Goal: Task Accomplishment & Management: Manage account settings

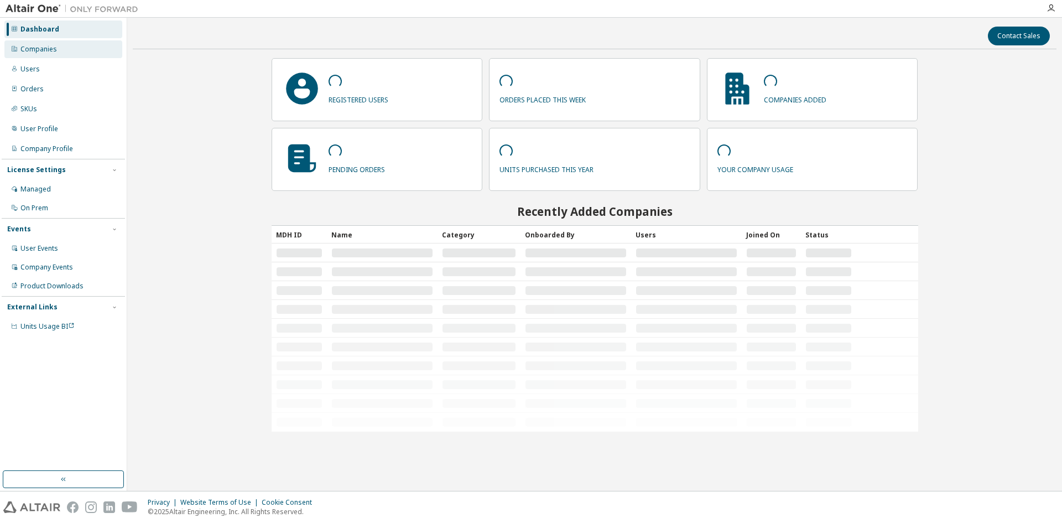
click at [44, 46] on div "Companies" at bounding box center [38, 49] width 37 height 9
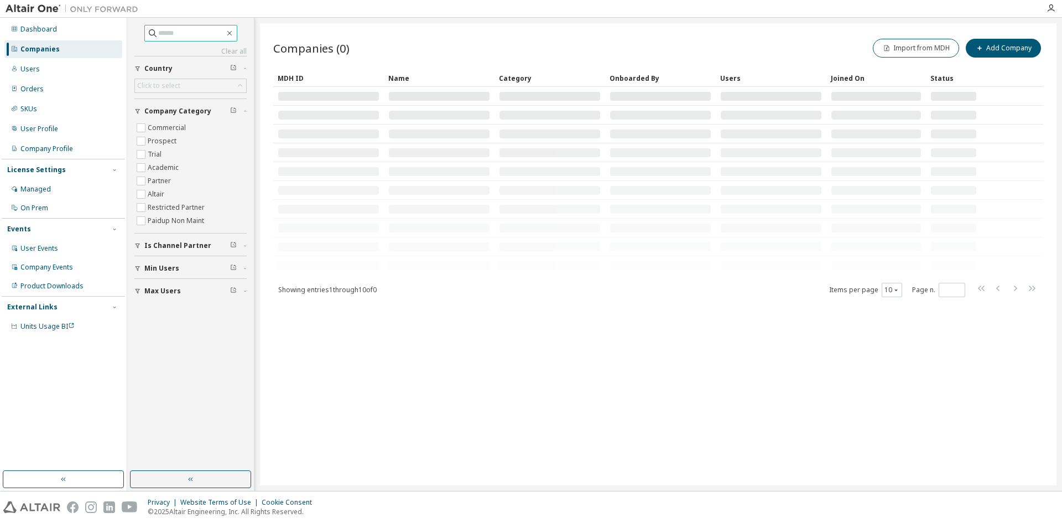
click at [176, 34] on input "text" at bounding box center [191, 33] width 66 height 11
paste input "**********"
type input "**********"
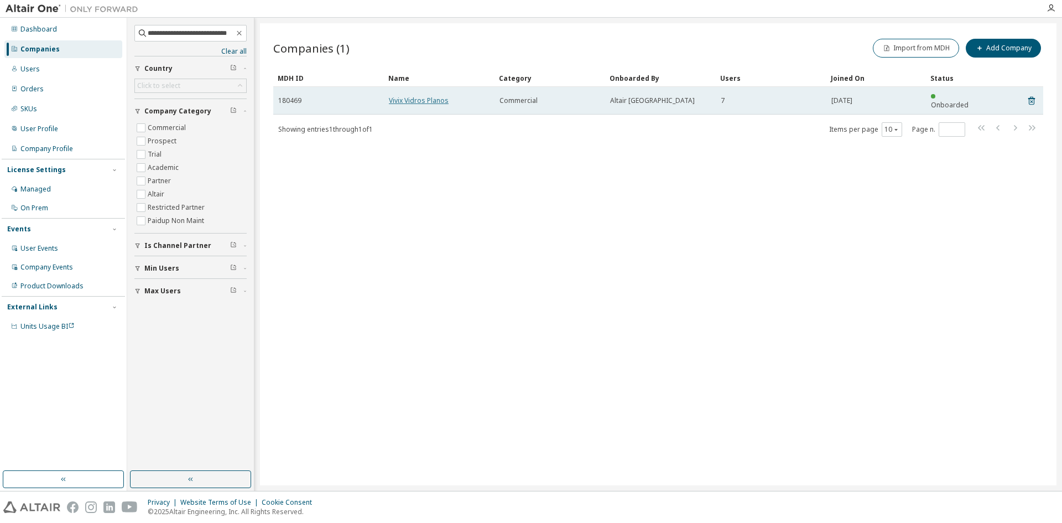
click at [438, 97] on link "Vivix Vidros Planos" at bounding box center [419, 100] width 60 height 9
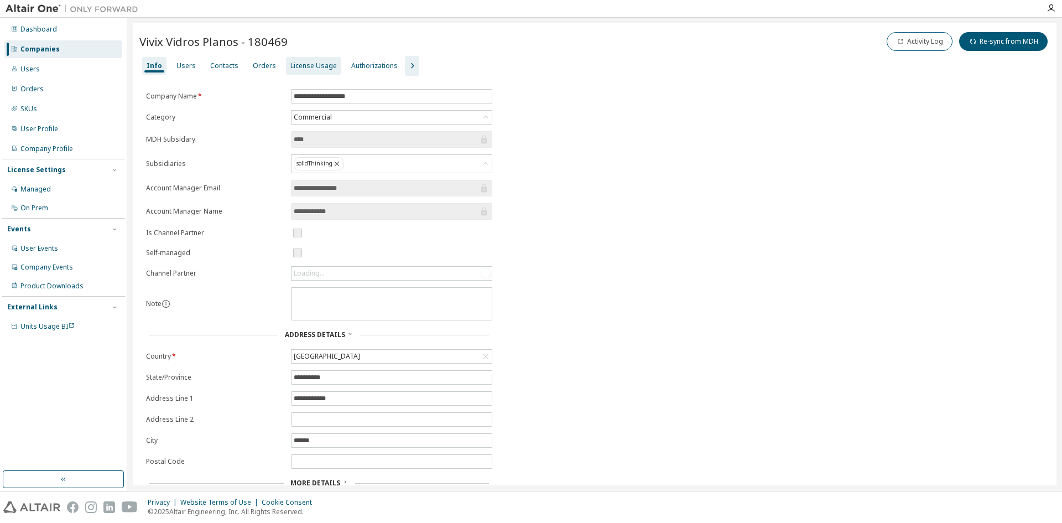
click at [306, 64] on div "License Usage" at bounding box center [313, 65] width 46 height 9
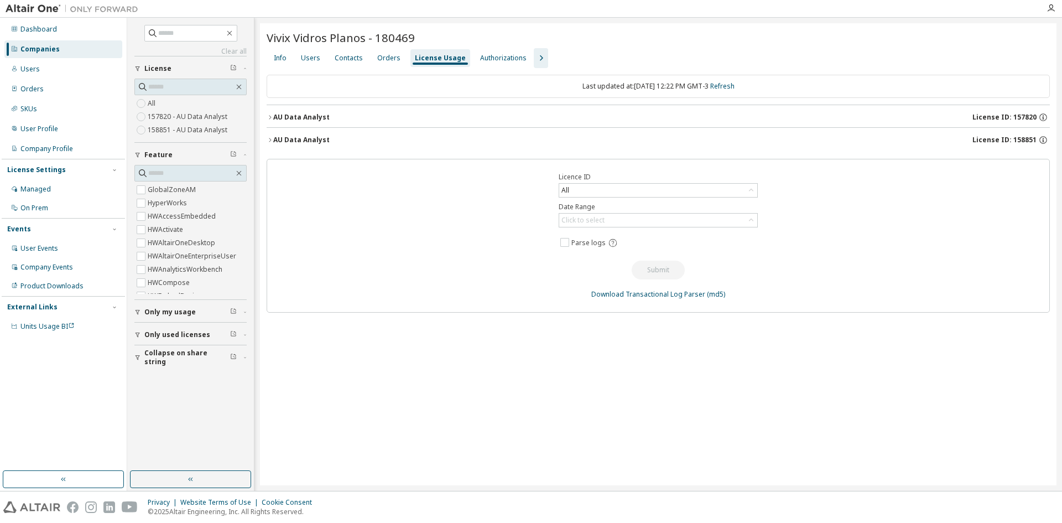
click at [297, 114] on div "AU Data Analyst" at bounding box center [301, 117] width 56 height 9
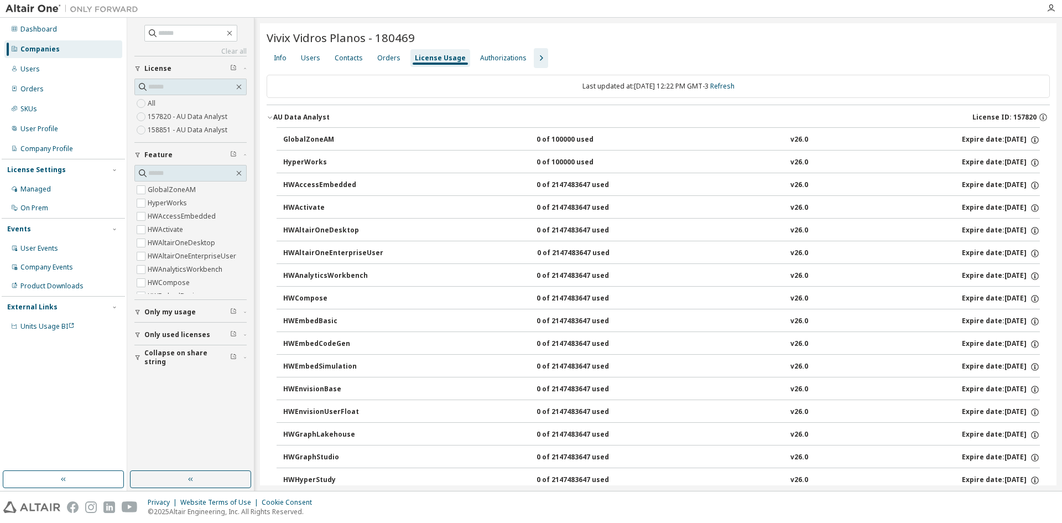
click at [297, 114] on div "AU Data Analyst" at bounding box center [301, 117] width 56 height 9
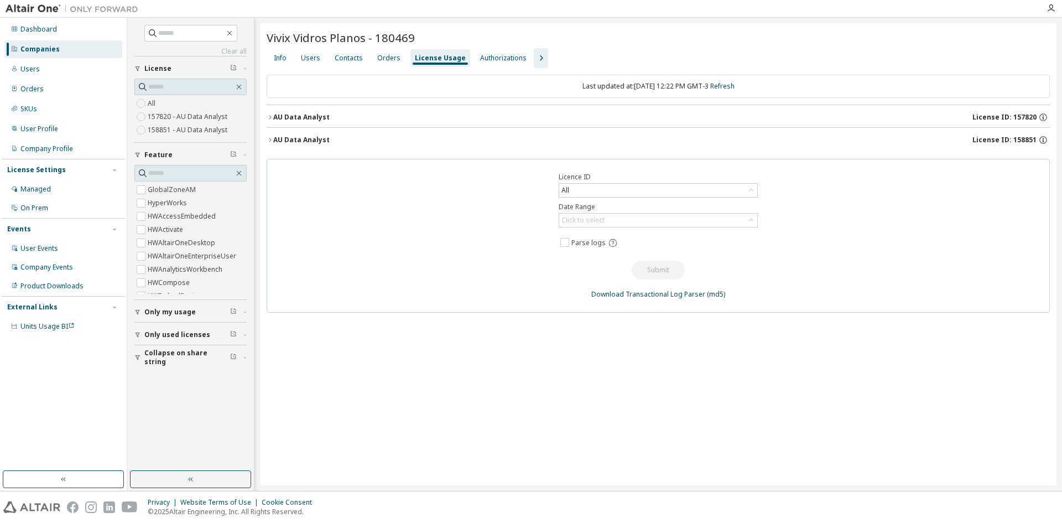
click at [306, 142] on div "AU Data Analyst" at bounding box center [301, 140] width 56 height 9
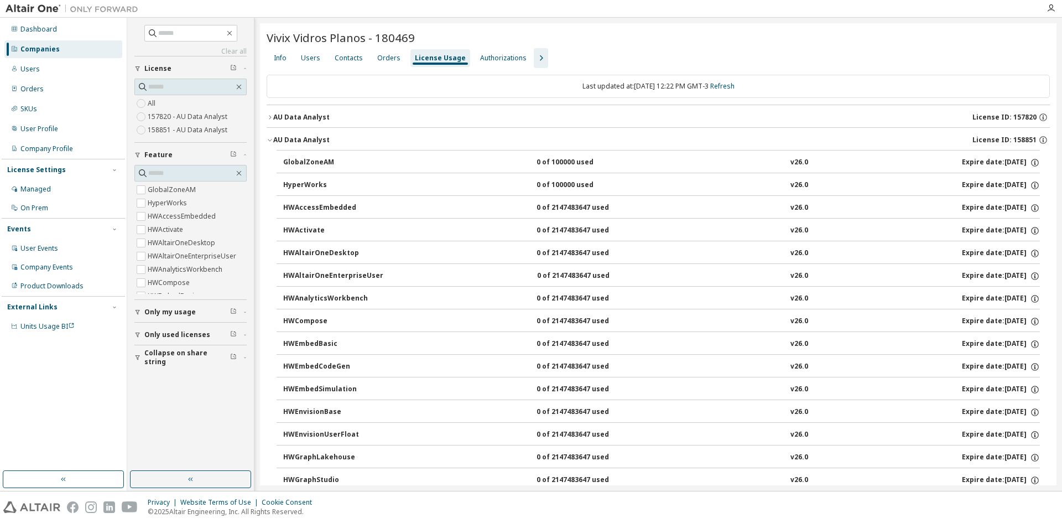
click at [306, 142] on div "AU Data Analyst" at bounding box center [301, 140] width 56 height 9
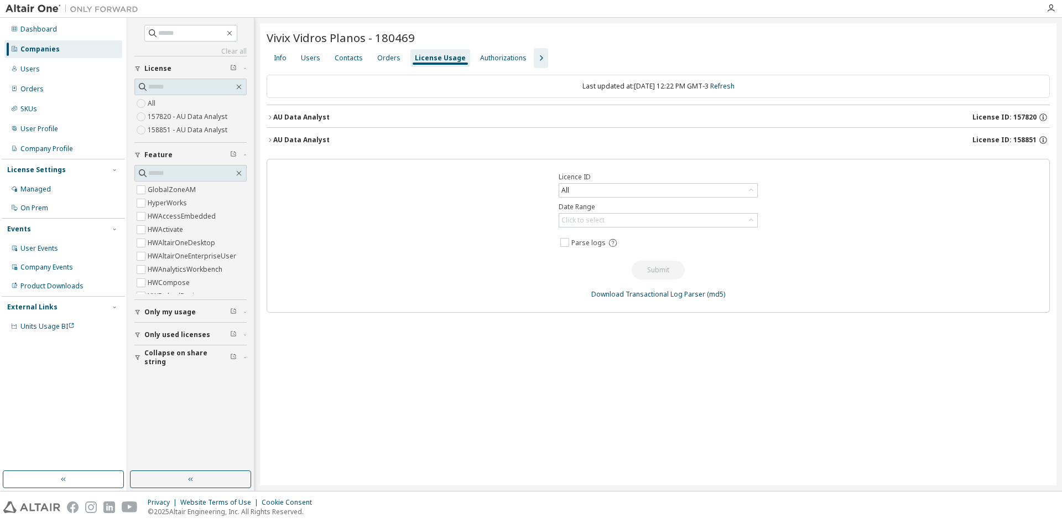
click at [341, 137] on div "AU Data Analyst License ID: 158851" at bounding box center [661, 140] width 777 height 10
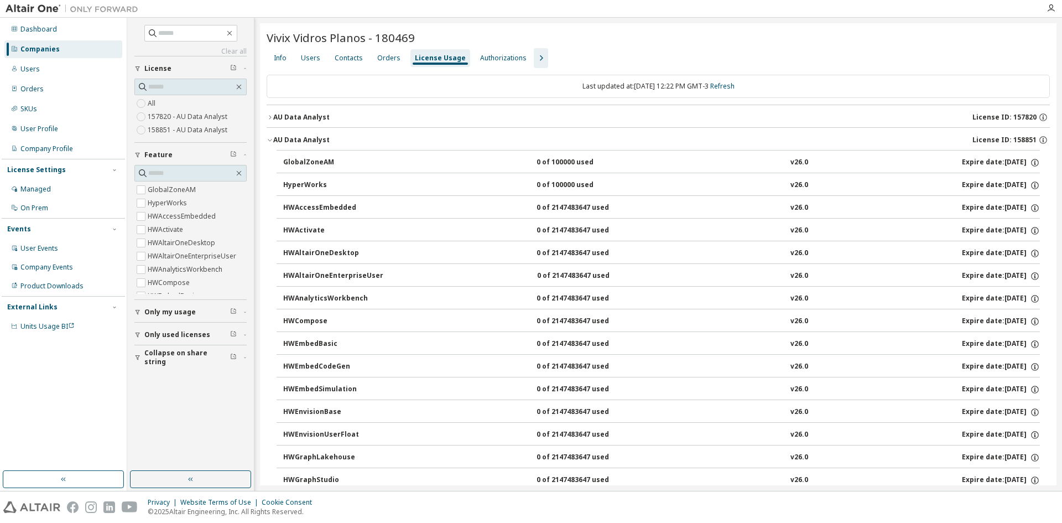
click at [340, 137] on div "AU Data Analyst License ID: 158851" at bounding box center [661, 140] width 777 height 10
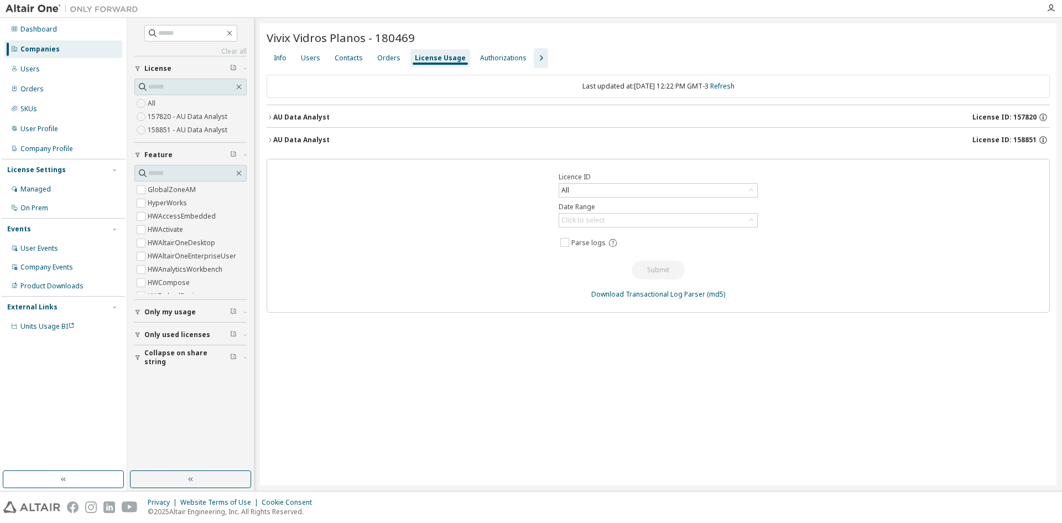
click at [304, 142] on div "AU Data Analyst" at bounding box center [301, 140] width 56 height 9
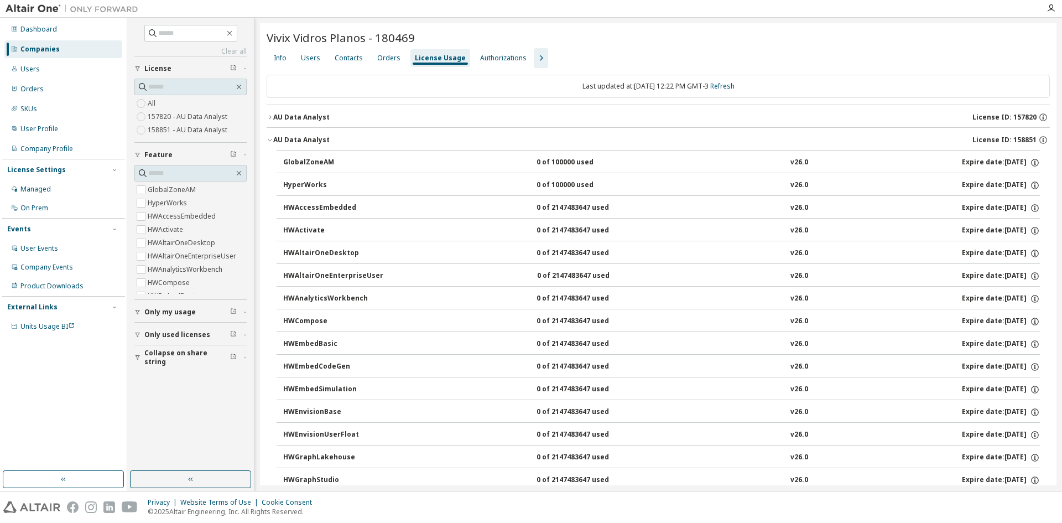
click at [304, 142] on div "AU Data Analyst" at bounding box center [301, 140] width 56 height 9
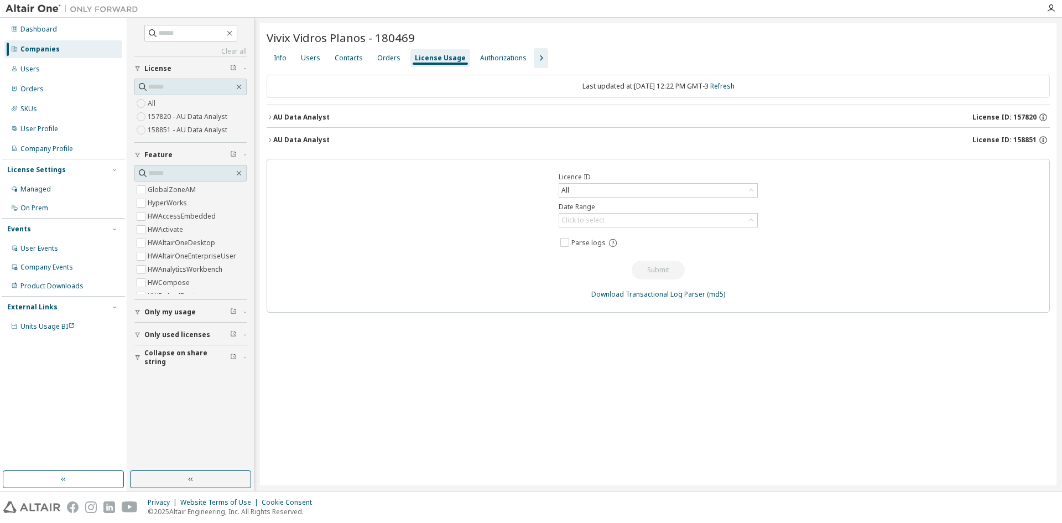
click at [317, 141] on div "AU Data Analyst" at bounding box center [301, 140] width 56 height 9
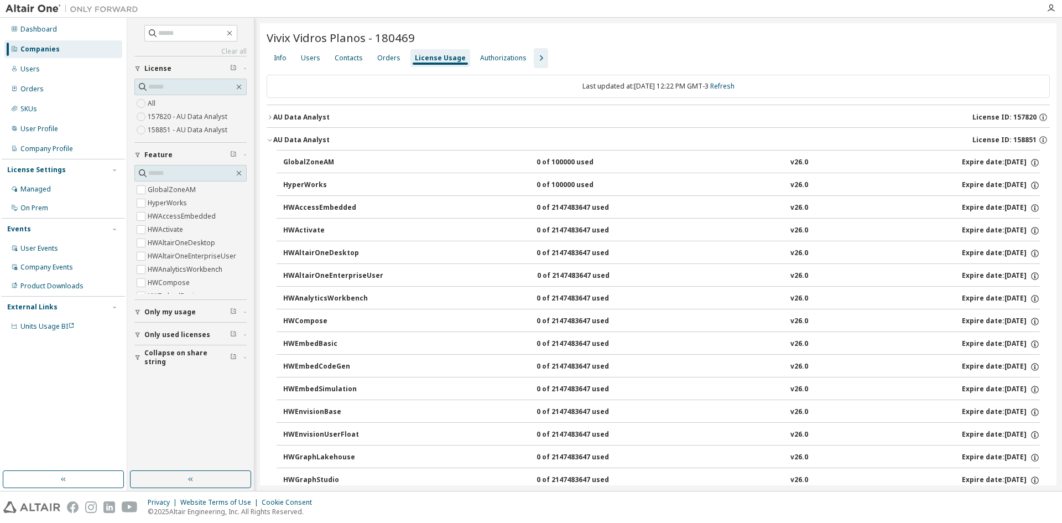
click at [317, 141] on div "AU Data Analyst" at bounding box center [301, 140] width 56 height 9
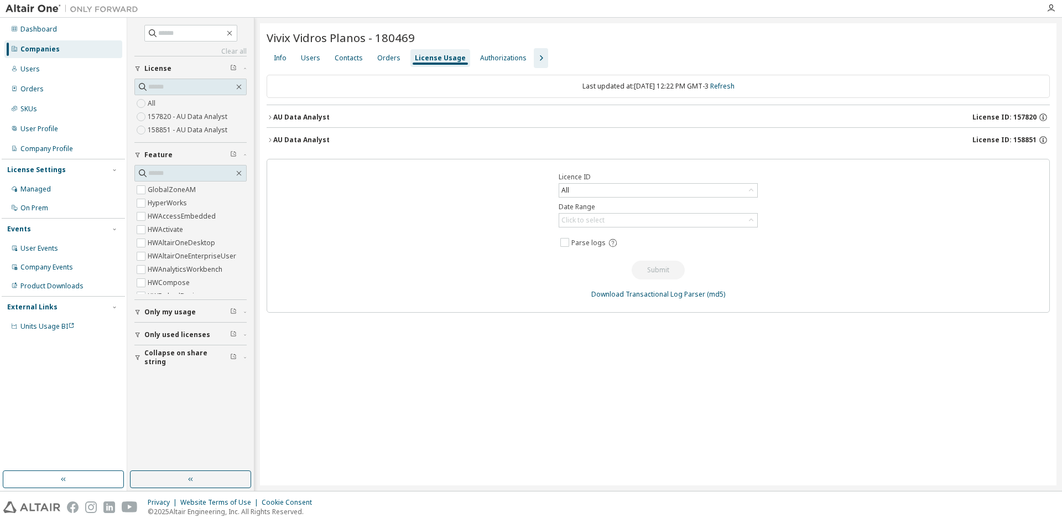
click at [298, 115] on div "AU Data Analyst" at bounding box center [301, 117] width 56 height 9
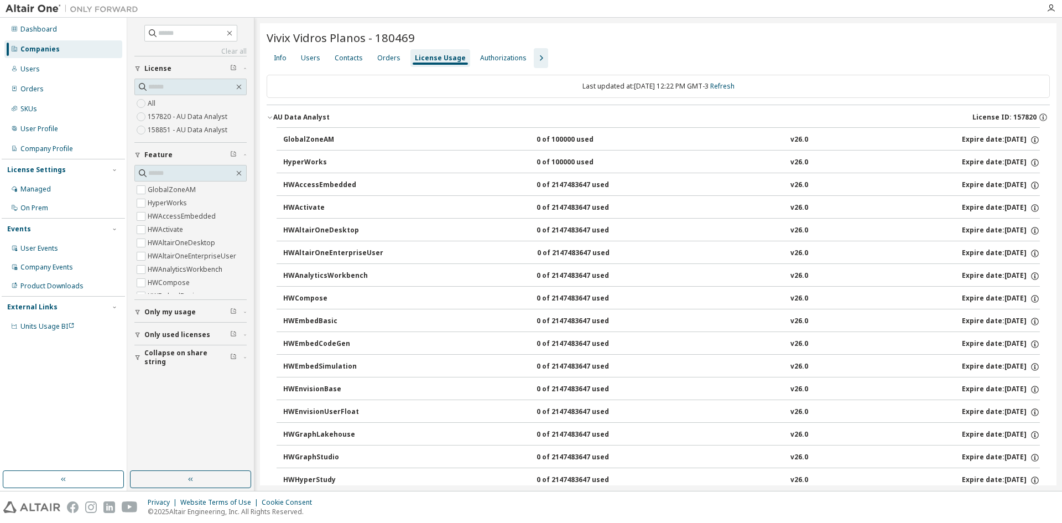
click at [298, 115] on div "AU Data Analyst" at bounding box center [301, 117] width 56 height 9
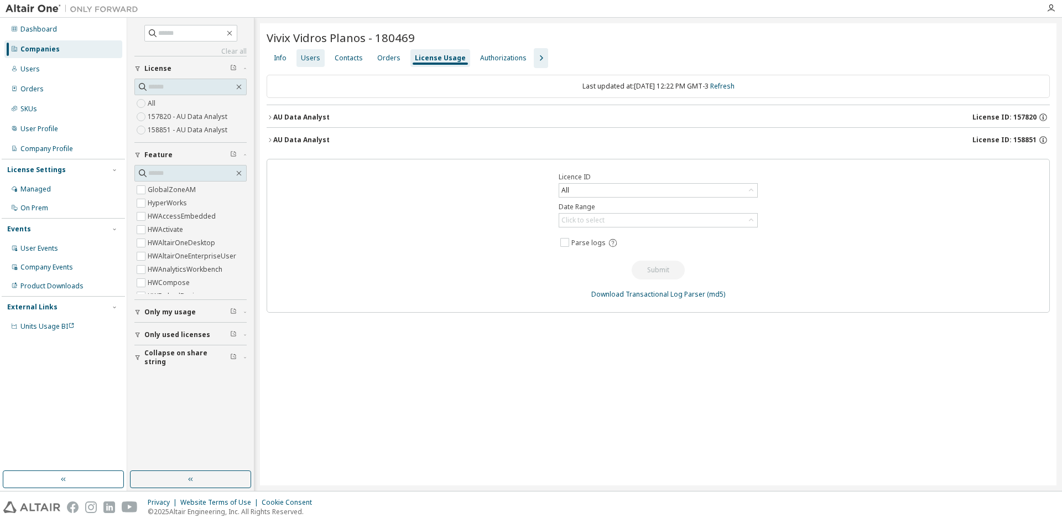
click at [306, 54] on div "Users" at bounding box center [310, 58] width 19 height 9
